Goal: Information Seeking & Learning: Learn about a topic

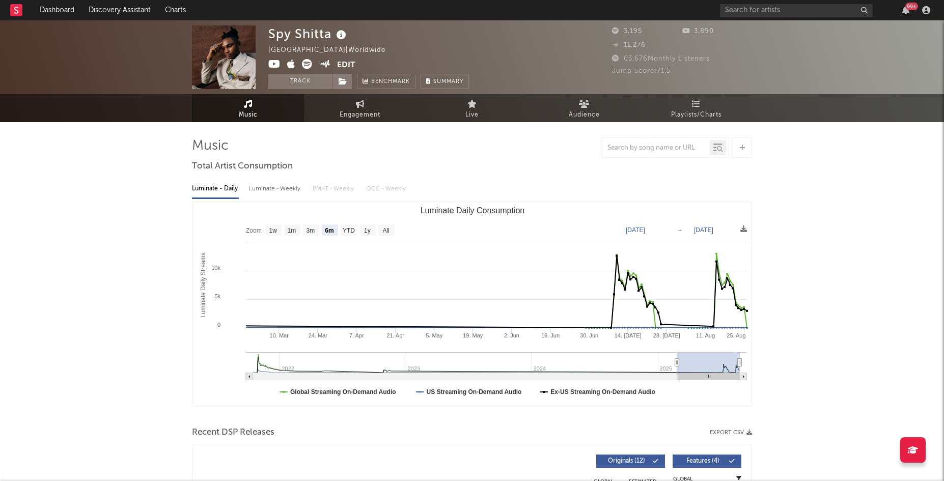
select select "6m"
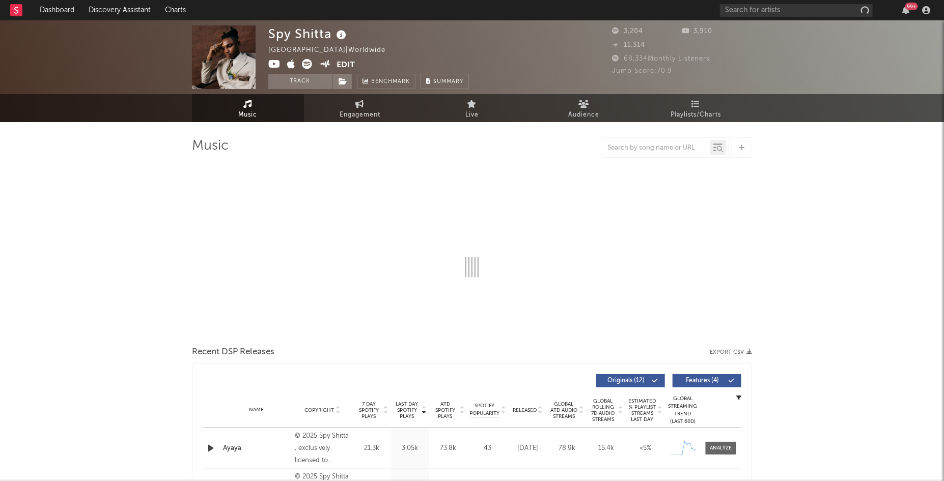
select select "6m"
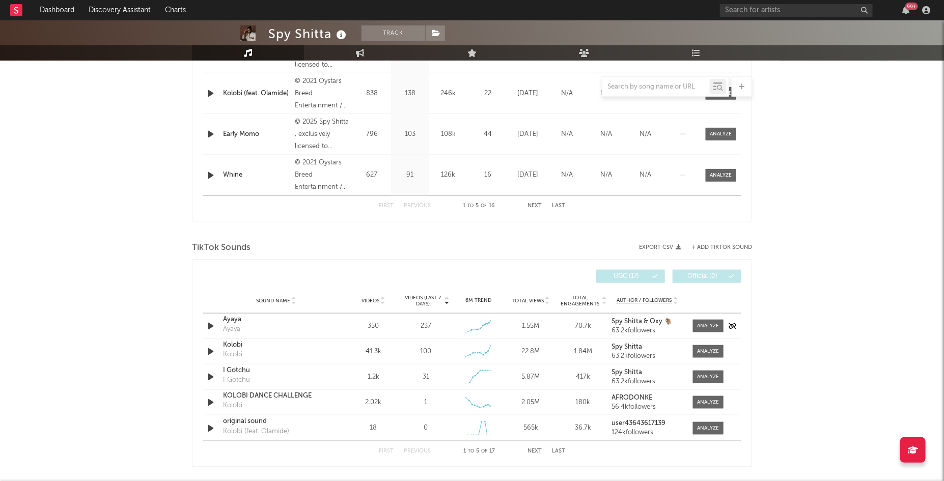
scroll to position [519, 0]
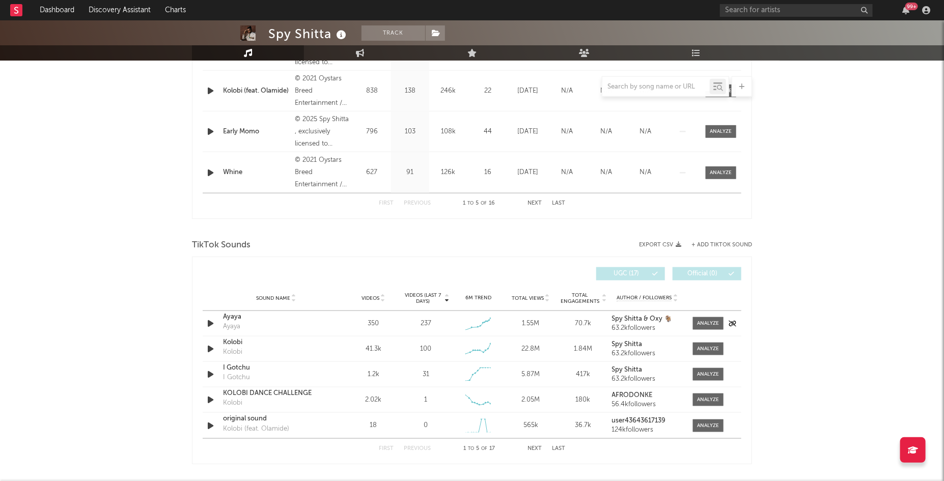
click at [239, 318] on div "Ayaya" at bounding box center [276, 317] width 106 height 10
click at [232, 317] on div "Ayaya" at bounding box center [276, 317] width 106 height 10
click at [710, 324] on div at bounding box center [709, 324] width 22 height 8
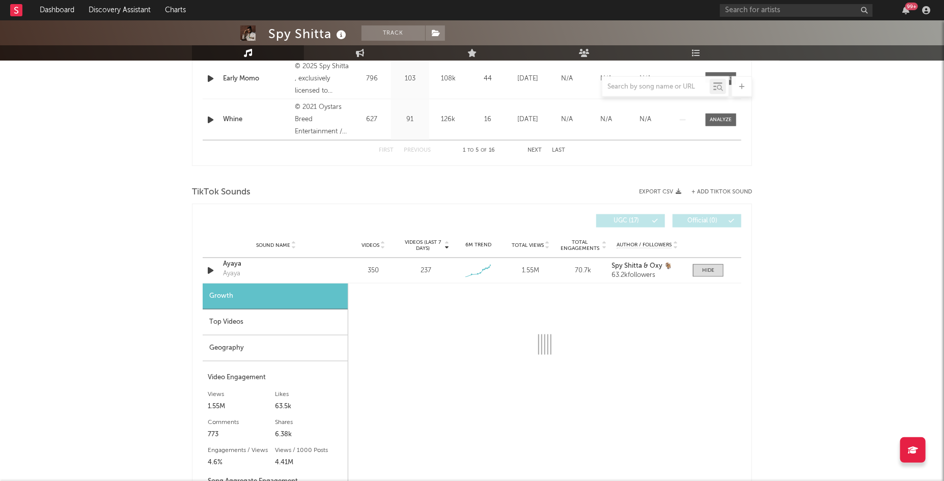
select select "1w"
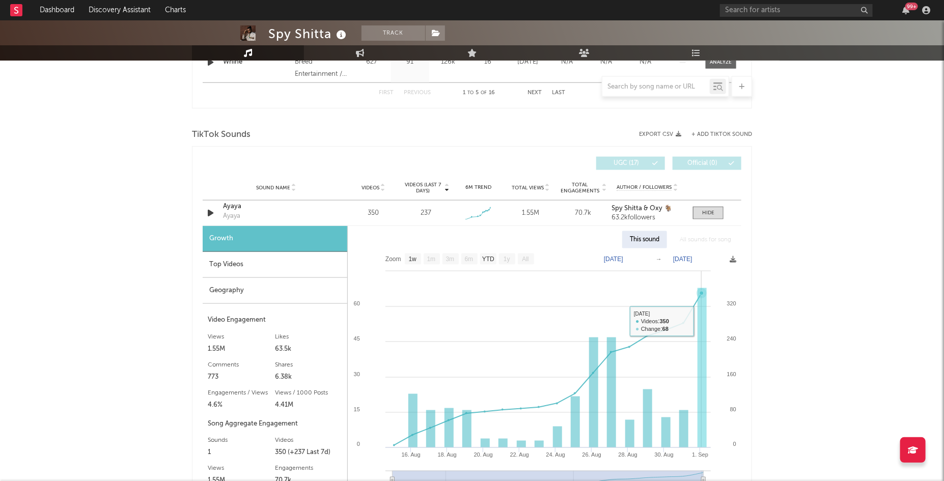
scroll to position [639, 0]
